Goal: Transaction & Acquisition: Purchase product/service

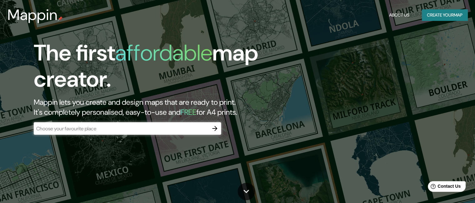
click at [329, 145] on div "The first affordable map creator. Mappin lets you create and design maps that a…" at bounding box center [237, 101] width 475 height 203
click at [182, 133] on div "​" at bounding box center [127, 128] width 187 height 12
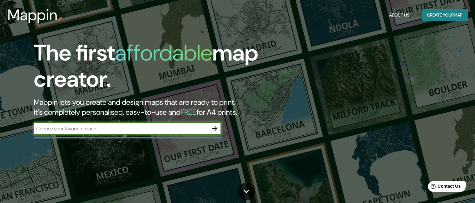
click at [215, 130] on icon "button" at bounding box center [214, 128] width 5 height 5
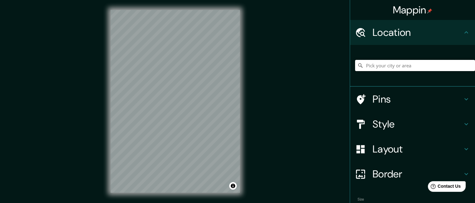
click at [383, 68] on input "Pick your city or area" at bounding box center [415, 65] width 120 height 11
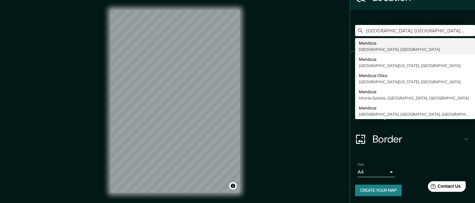
scroll to position [10, 0]
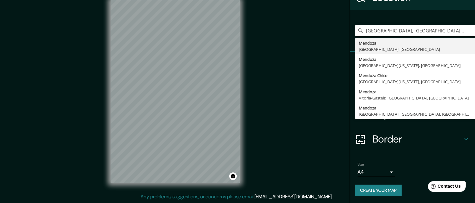
click at [400, 136] on h4 "Border" at bounding box center [418, 139] width 90 height 12
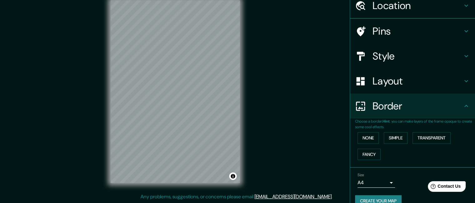
scroll to position [35, 0]
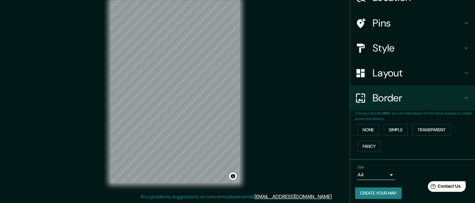
click at [410, 49] on h4 "Style" at bounding box center [418, 48] width 90 height 12
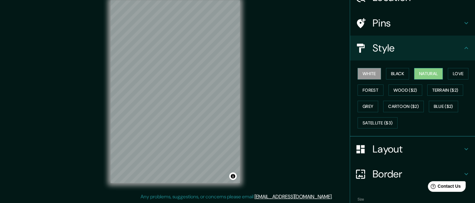
click at [426, 71] on button "Natural" at bounding box center [428, 74] width 29 height 12
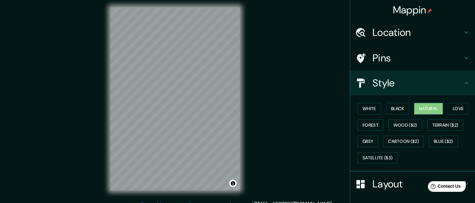
scroll to position [0, 0]
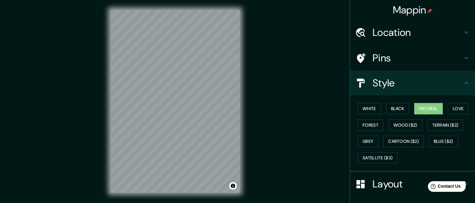
click at [449, 16] on div "Mappin" at bounding box center [412, 10] width 125 height 20
click at [432, 31] on h4 "Location" at bounding box center [418, 32] width 90 height 12
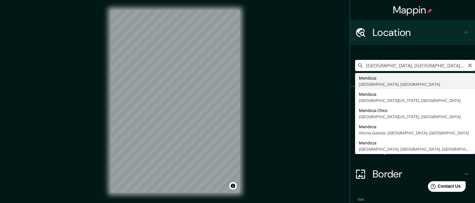
click at [381, 65] on input "[GEOGRAPHIC_DATA], [GEOGRAPHIC_DATA], [GEOGRAPHIC_DATA]" at bounding box center [415, 65] width 120 height 11
drag, startPoint x: 455, startPoint y: 67, endPoint x: 342, endPoint y: 66, distance: 113.1
click at [342, 66] on div "Mappin Location [GEOGRAPHIC_DATA], [GEOGRAPHIC_DATA], [GEOGRAPHIC_DATA] [GEOGRA…" at bounding box center [237, 106] width 475 height 213
type input "v"
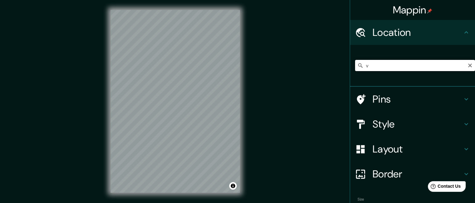
click at [370, 63] on input "v" at bounding box center [415, 65] width 120 height 11
paste input "-32.8918885,-68.8931617,522"
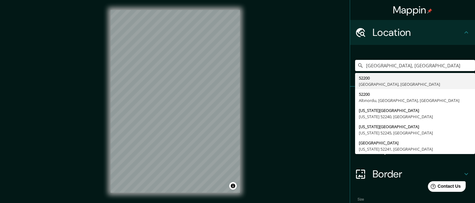
drag, startPoint x: 435, startPoint y: 65, endPoint x: 321, endPoint y: 78, distance: 114.2
click at [321, 78] on div "Mappin Location [GEOGRAPHIC_DATA] [GEOGRAPHIC_DATA], [GEOGRAPHIC_DATA], [GEOGRA…" at bounding box center [237, 106] width 475 height 213
type input "v"
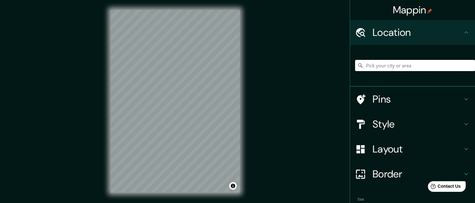
paste input "4454+6P Mendoza, Capital, [GEOGRAPHIC_DATA]"
type input "[STREET_ADDRESS]"
click at [468, 64] on icon "Clear" at bounding box center [470, 65] width 5 height 5
click at [436, 66] on input "Pick your city or area" at bounding box center [415, 65] width 120 height 11
paste input "Bajada del [GEOGRAPHIC_DATA] s/n°, 5500 Mendoza"
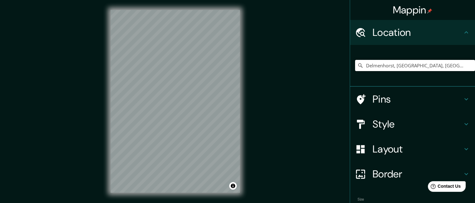
type input "Delmenhorst, [GEOGRAPHIC_DATA], [GEOGRAPHIC_DATA]"
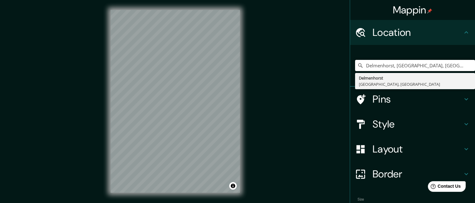
drag, startPoint x: 452, startPoint y: 66, endPoint x: 326, endPoint y: 68, distance: 126.5
click at [326, 68] on div "Mappin Location [GEOGRAPHIC_DATA], [GEOGRAPHIC_DATA], [GEOGRAPHIC_DATA] Delmenh…" at bounding box center [237, 106] width 475 height 213
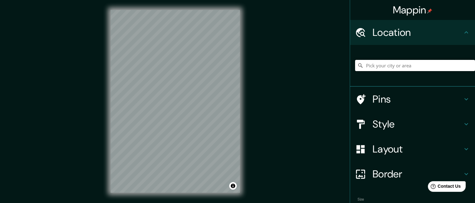
click at [427, 63] on input "Pick your city or area" at bounding box center [415, 65] width 120 height 11
paste input "Bajada del [GEOGRAPHIC_DATA] s/n°, 5500 Mendoza"
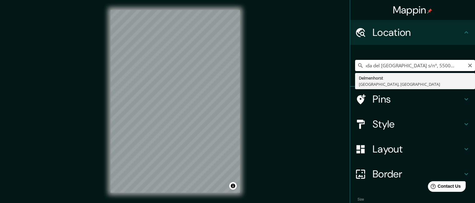
click at [441, 66] on input "Bajada del [GEOGRAPHIC_DATA] s/n°, 5500 Mendoza" at bounding box center [415, 65] width 120 height 11
click at [423, 66] on input "Bajada del [GEOGRAPHIC_DATA] s/n°, 5500 Mendoza" at bounding box center [415, 65] width 120 height 11
click at [425, 67] on input "Bajada del [GEOGRAPHIC_DATA] s/n°, 5500 Mendoza" at bounding box center [415, 65] width 120 height 11
drag, startPoint x: 426, startPoint y: 68, endPoint x: 354, endPoint y: 75, distance: 72.2
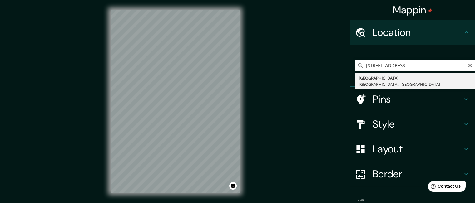
type input "[GEOGRAPHIC_DATA], [GEOGRAPHIC_DATA], [GEOGRAPHIC_DATA]"
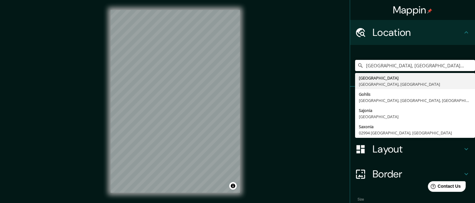
drag, startPoint x: 421, startPoint y: 66, endPoint x: 328, endPoint y: 69, distance: 92.8
click at [328, 69] on div "Mappin Location [GEOGRAPHIC_DATA], [GEOGRAPHIC_DATA], [GEOGRAPHIC_DATA] [GEOGRA…" at bounding box center [237, 106] width 475 height 213
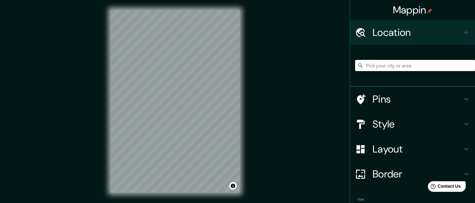
click at [402, 67] on input "Pick your city or area" at bounding box center [415, 65] width 120 height 11
click at [377, 63] on input "[GEOGRAPHIC_DATA], [GEOGRAPHIC_DATA], [GEOGRAPHIC_DATA]" at bounding box center [415, 65] width 120 height 11
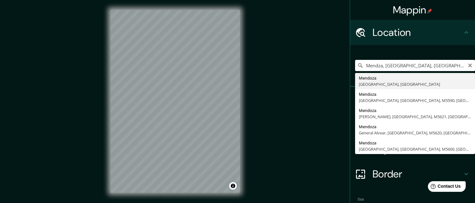
type input "[GEOGRAPHIC_DATA], [GEOGRAPHIC_DATA], [GEOGRAPHIC_DATA]"
